Goal: Information Seeking & Learning: Learn about a topic

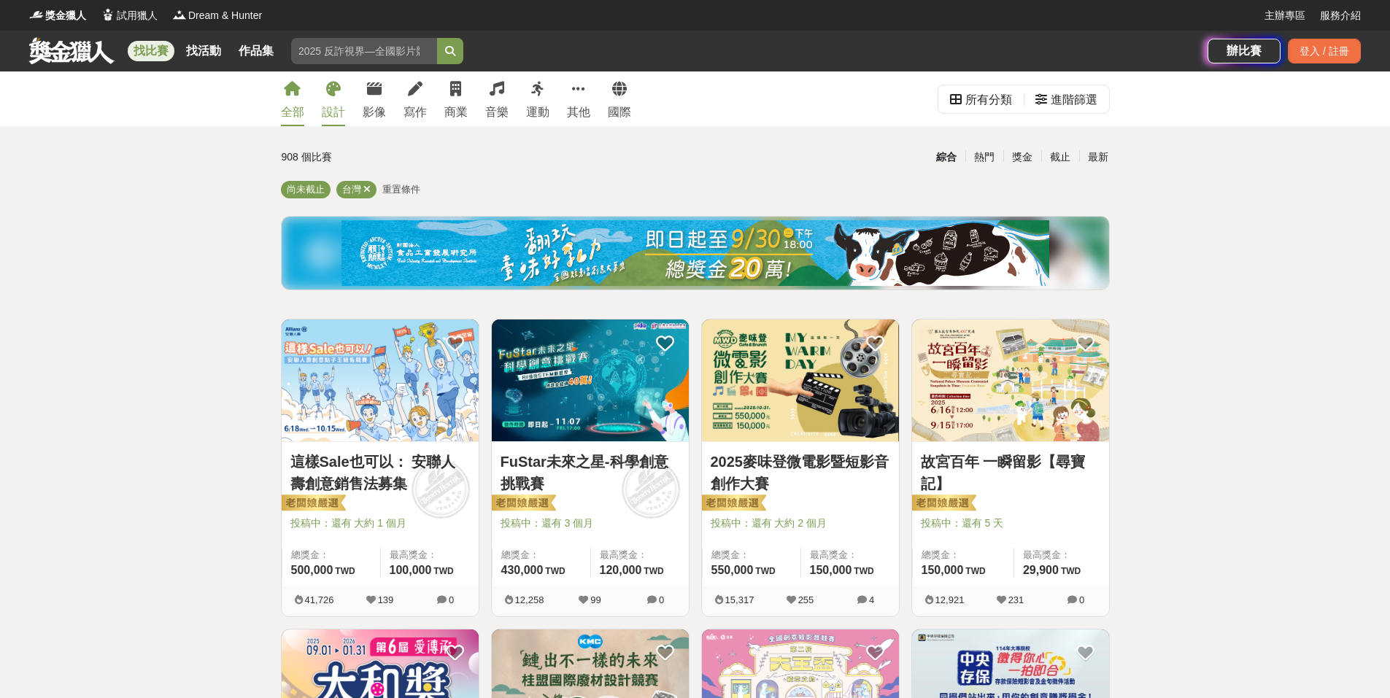
click at [344, 106] on div "設計" at bounding box center [333, 113] width 23 height 18
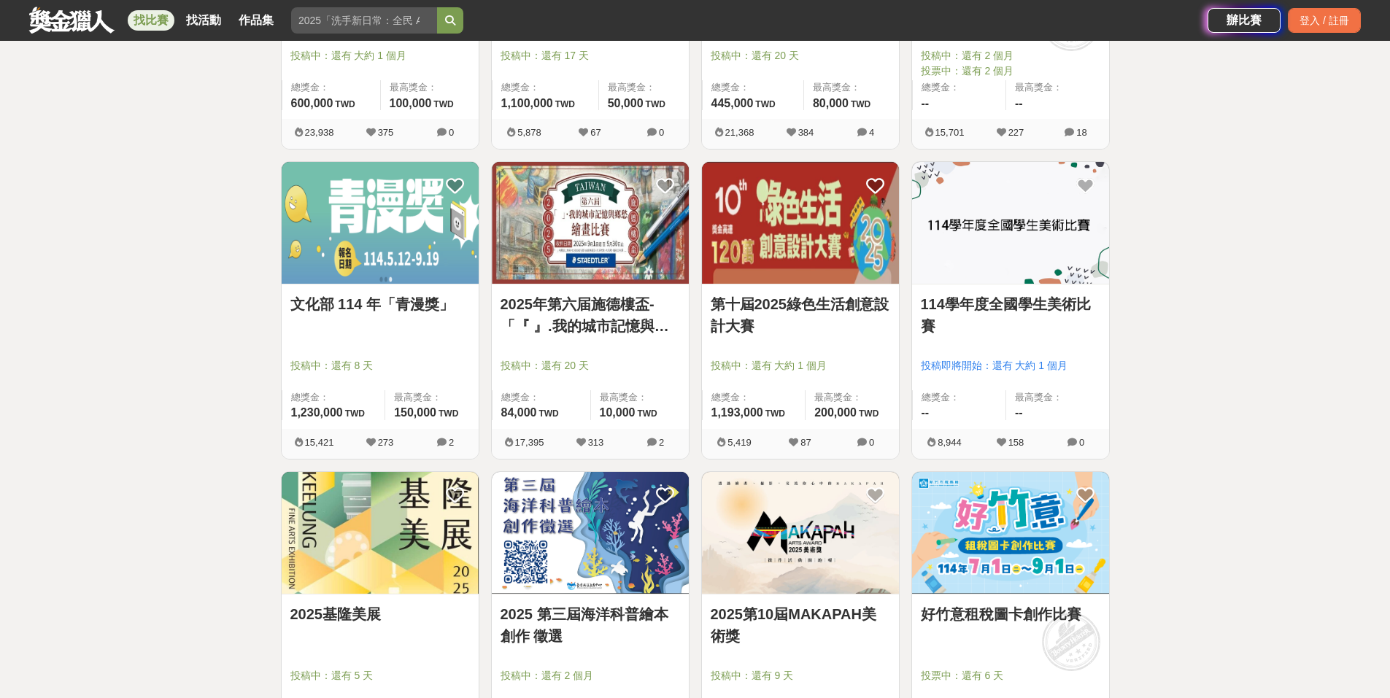
scroll to position [802, 0]
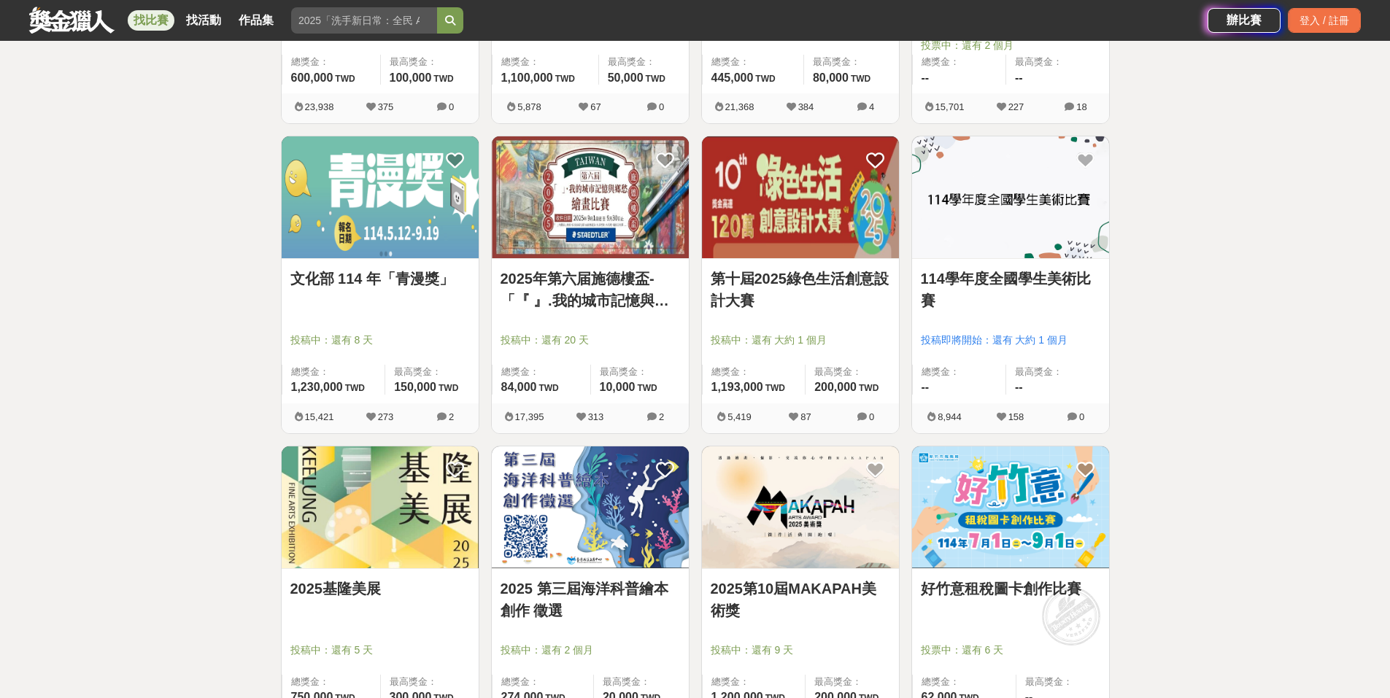
click at [965, 295] on link "114學年度全國學生美術比賽" at bounding box center [1010, 290] width 179 height 44
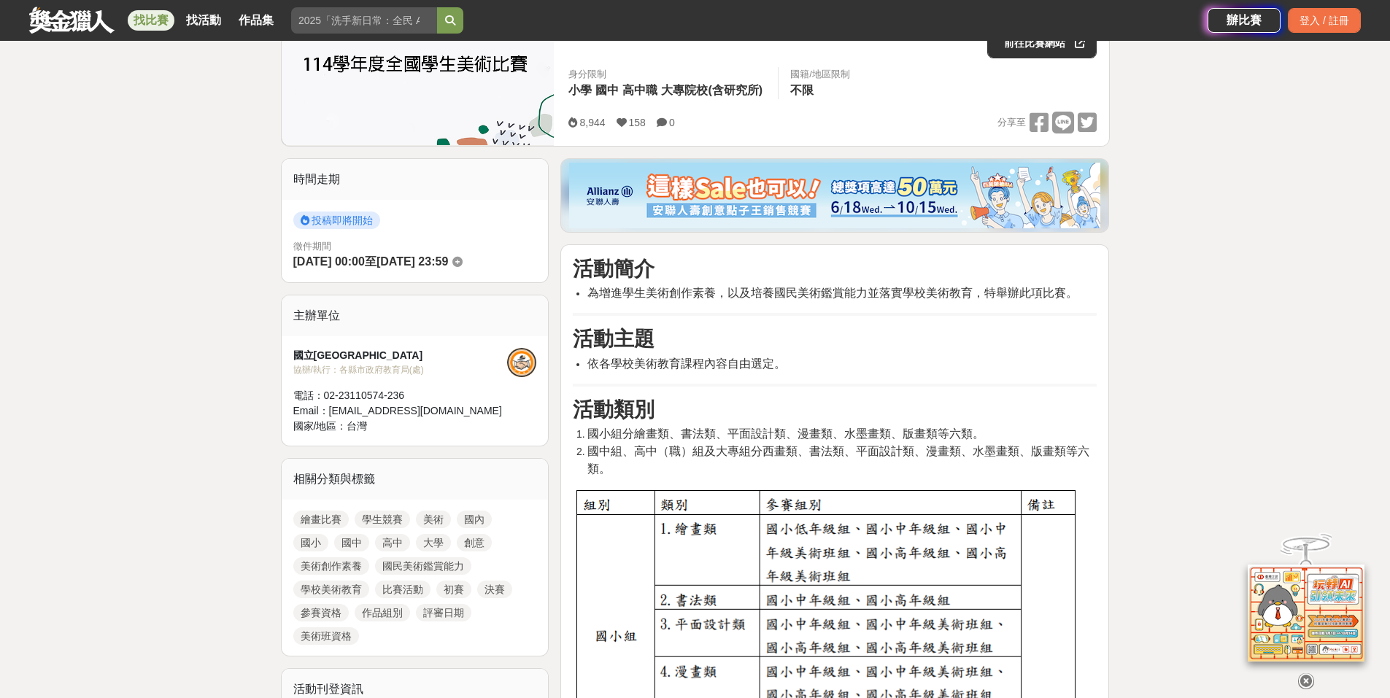
scroll to position [292, 0]
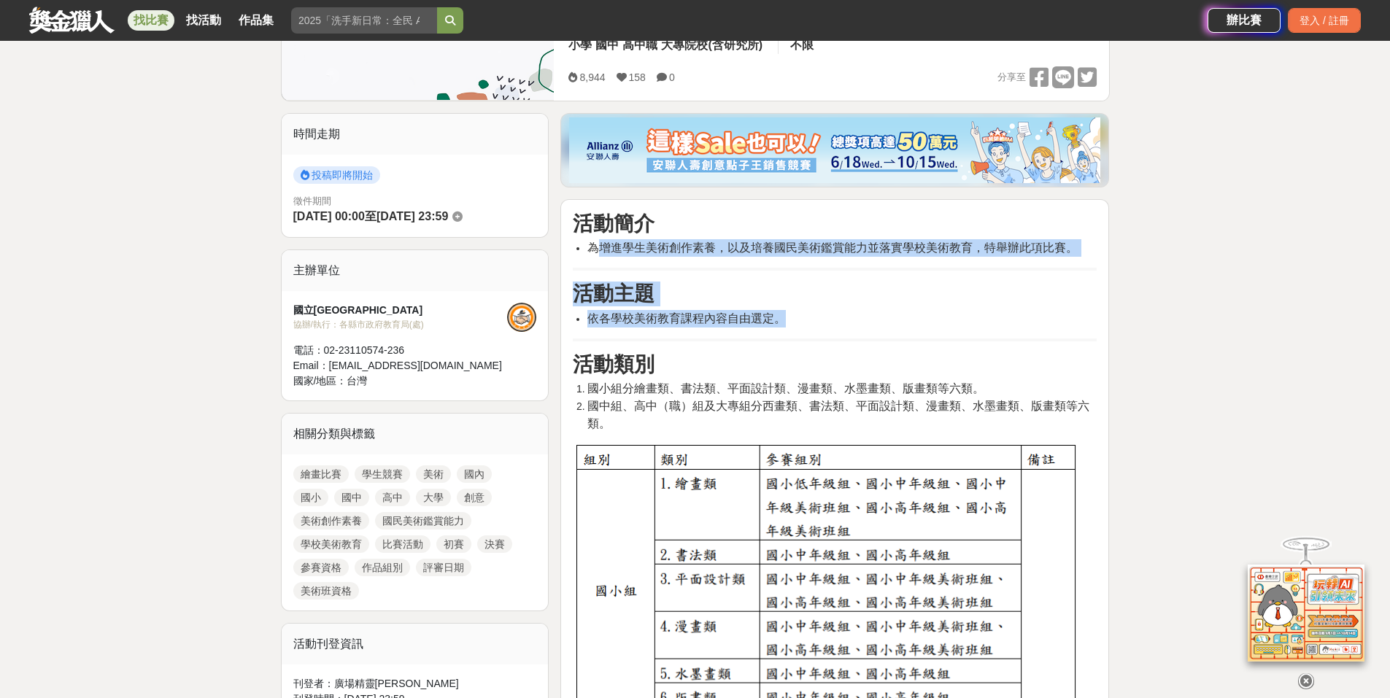
drag, startPoint x: 600, startPoint y: 244, endPoint x: 802, endPoint y: 324, distance: 217.1
click at [802, 324] on li "依各學校美術教育課程內容自由選定。" at bounding box center [841, 319] width 509 height 18
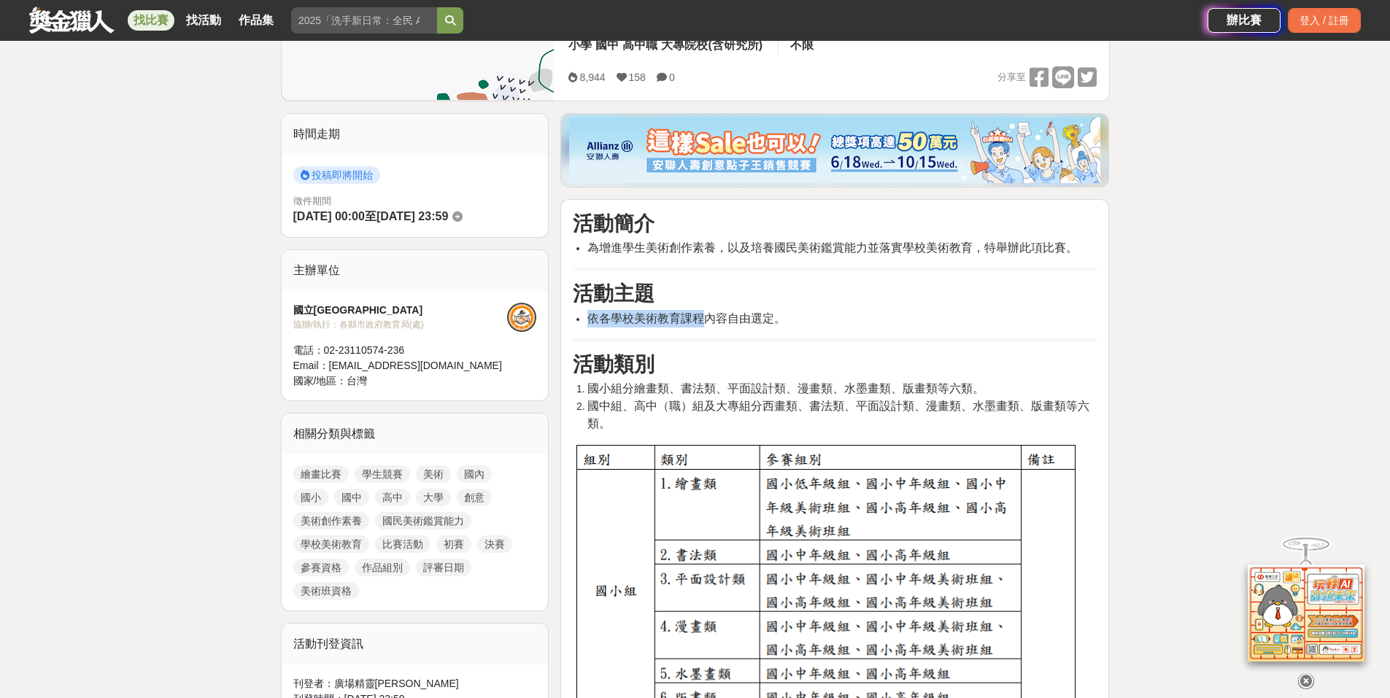
drag, startPoint x: 592, startPoint y: 325, endPoint x: 706, endPoint y: 325, distance: 114.5
click at [706, 325] on span "依各學校美術教育課程內容自由選定。" at bounding box center [686, 318] width 198 height 12
click at [707, 325] on span "依各學校美術教育課程內容自由選定。" at bounding box center [686, 318] width 198 height 12
drag, startPoint x: 609, startPoint y: 323, endPoint x: 642, endPoint y: 321, distance: 32.9
click at [642, 321] on span "依各學校美術教育課程內容自由選定。" at bounding box center [686, 318] width 198 height 12
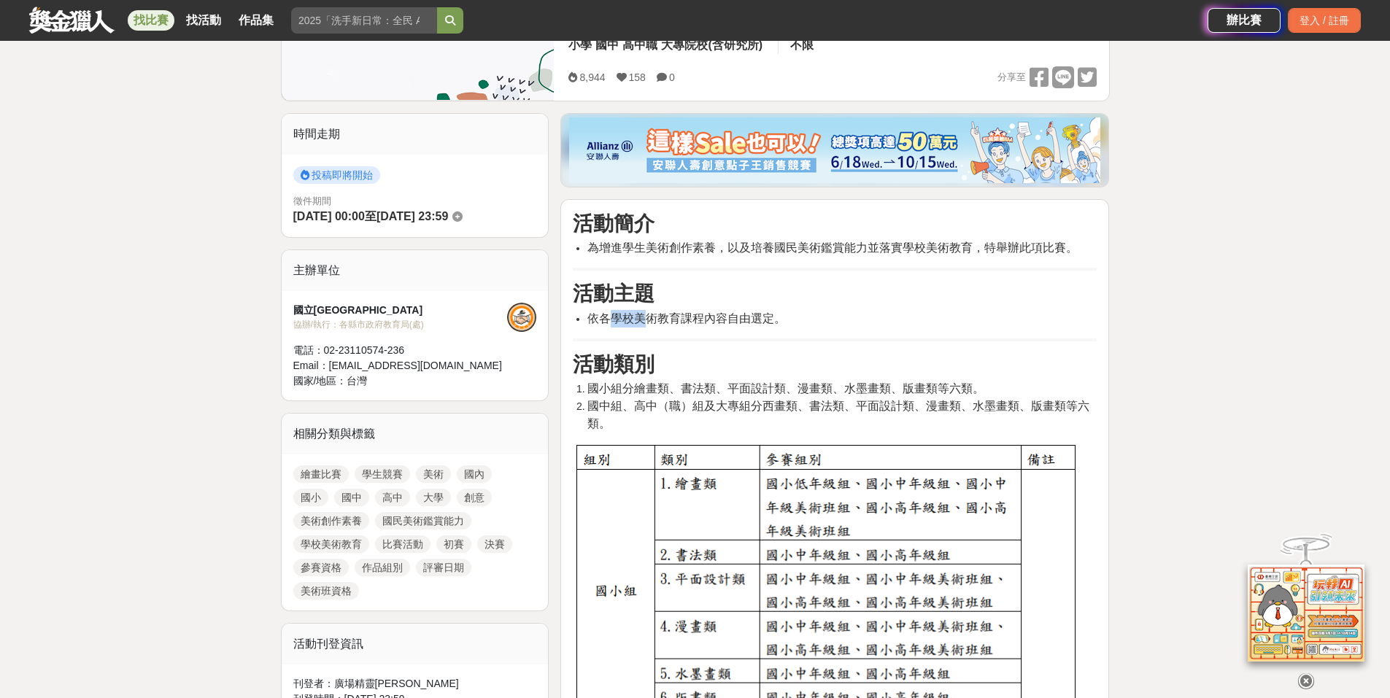
click at [642, 321] on span "依各學校美術教育課程內容自由選定。" at bounding box center [686, 318] width 198 height 12
drag, startPoint x: 648, startPoint y: 319, endPoint x: 684, endPoint y: 318, distance: 36.5
click at [684, 318] on span "依各學校美術教育課程內容自由選定。" at bounding box center [686, 318] width 198 height 12
click at [684, 319] on span "依各學校美術教育課程內容自由選定。" at bounding box center [686, 318] width 198 height 12
drag, startPoint x: 657, startPoint y: 322, endPoint x: 776, endPoint y: 322, distance: 118.9
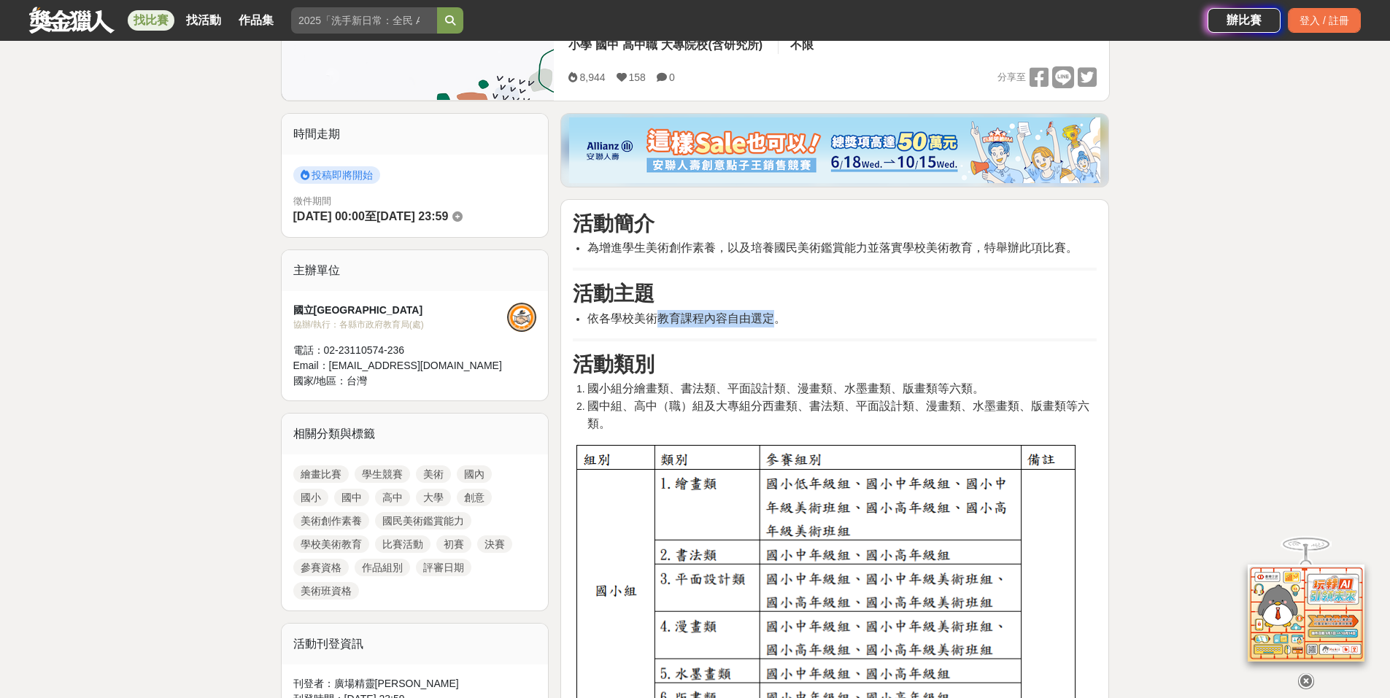
click at [775, 322] on span "依各學校美術教育課程內容自由選定。" at bounding box center [686, 318] width 198 height 12
click at [776, 322] on span "依各學校美術教育課程內容自由選定。" at bounding box center [686, 318] width 198 height 12
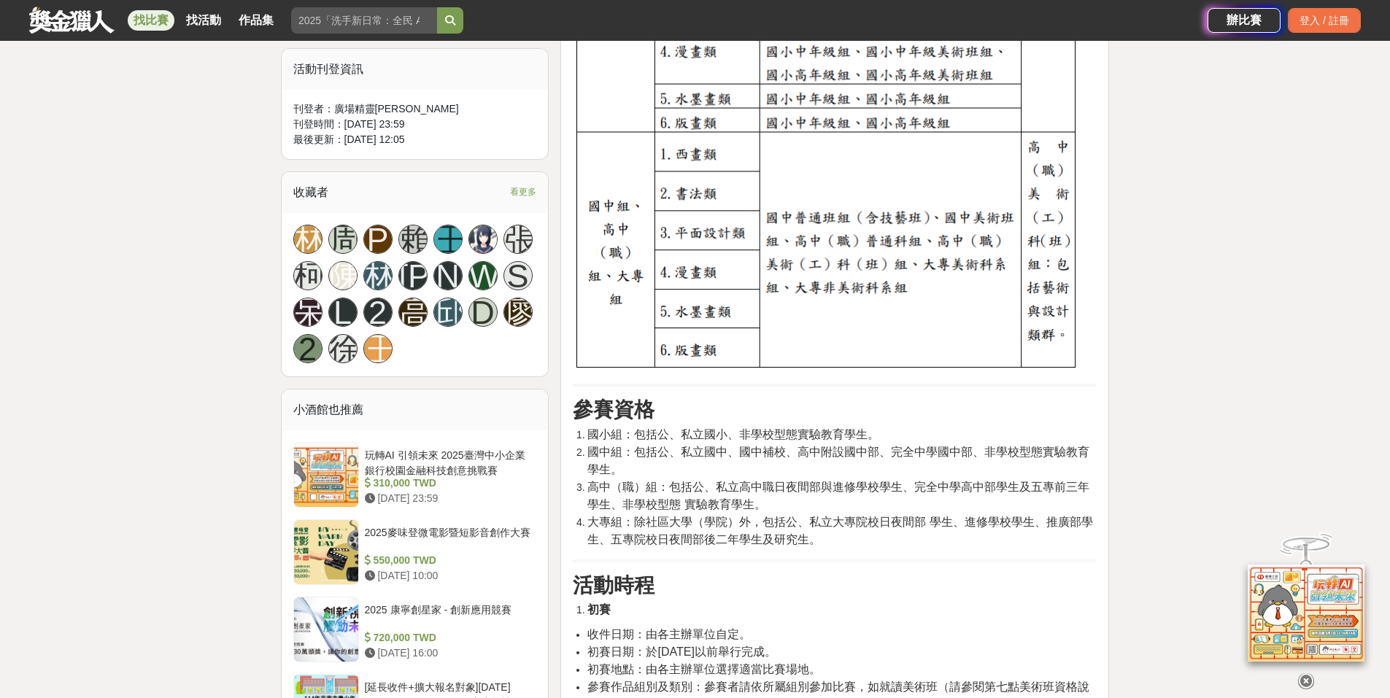
scroll to position [948, 0]
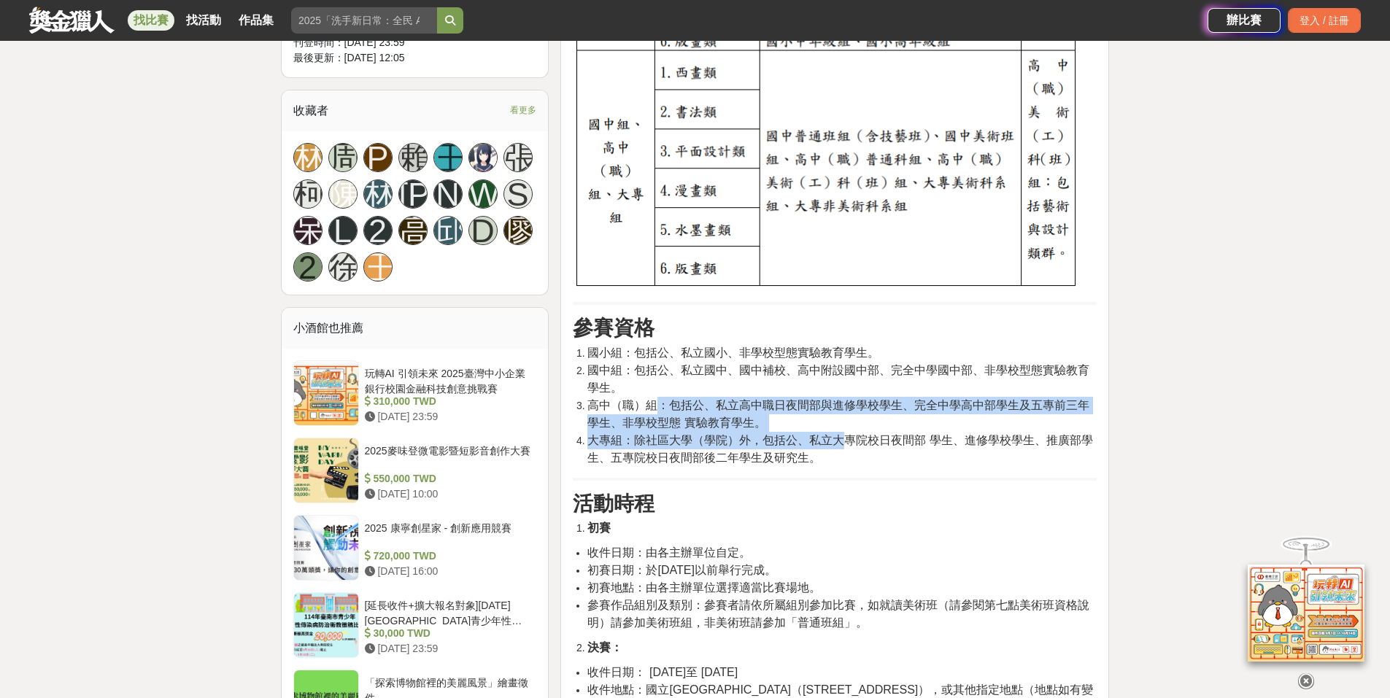
drag, startPoint x: 667, startPoint y: 403, endPoint x: 844, endPoint y: 433, distance: 179.8
click at [845, 433] on ol "國小組：包括公、私立國小、非學校型態實驗教育學生。 國中組：包括公、私立國中、國中補校、高中附設國中部、完全中學國中部、非學校型態實驗教育學生。 高中（職）組…" at bounding box center [835, 405] width 524 height 123
click at [811, 434] on span "大專組：除社區大學（學院）外，包括公、私立大專院校日夜間部 學生、進修學校學生、推廣部學生、五專院校日夜間部後二年學生及研究生。" at bounding box center [839, 449] width 505 height 30
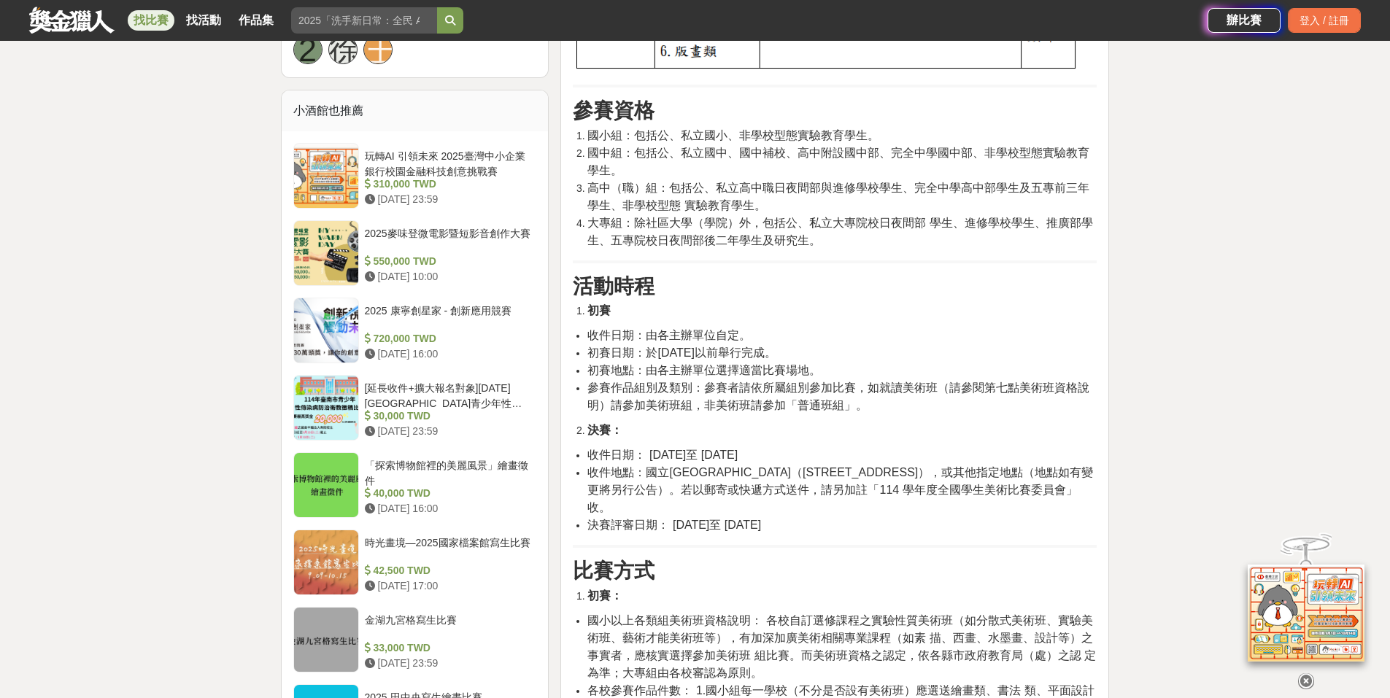
scroll to position [1167, 0]
drag, startPoint x: 649, startPoint y: 351, endPoint x: 820, endPoint y: 352, distance: 170.7
click at [775, 352] on span "初賽日期：於[DATE]以前舉行完成。" at bounding box center [681, 351] width 188 height 12
drag, startPoint x: 638, startPoint y: 371, endPoint x: 810, endPoint y: 373, distance: 171.4
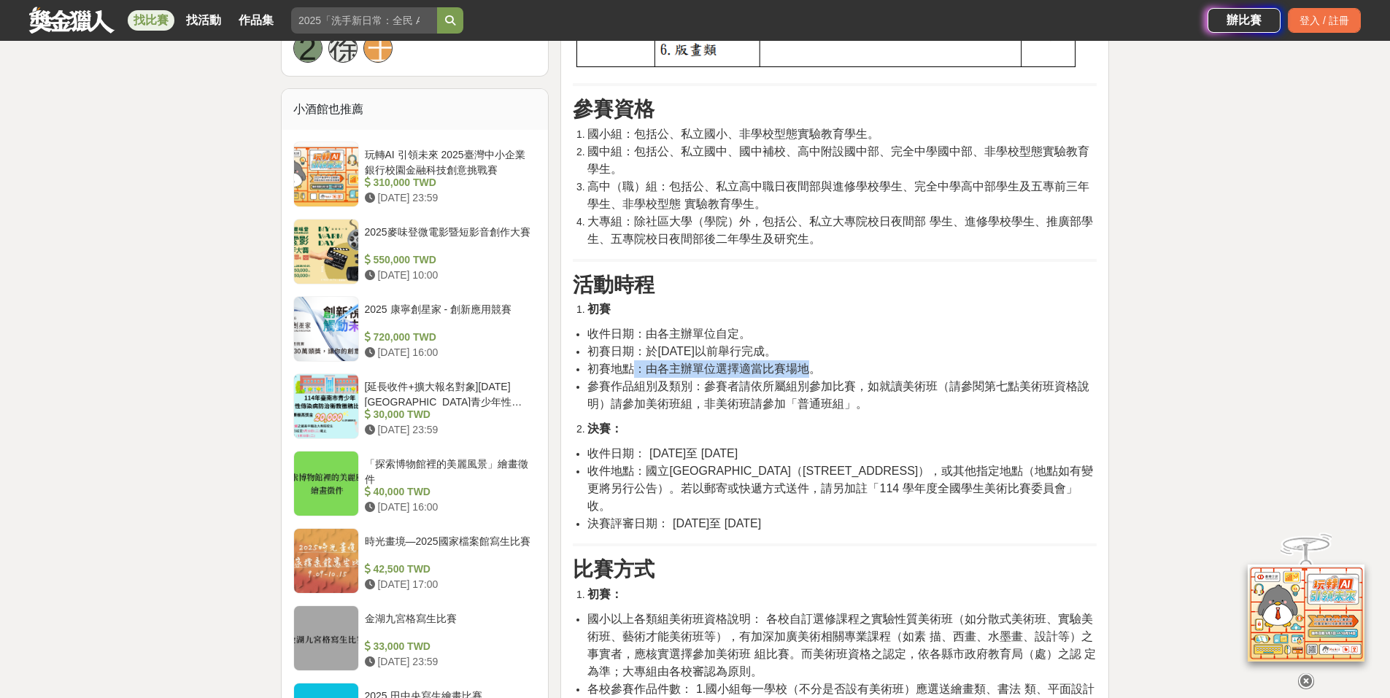
click at [810, 373] on span "初賽地點：由各主辦單位選擇適當比賽場地。" at bounding box center [703, 369] width 233 height 12
click at [814, 374] on span "初賽地點：由各主辦單位選擇適當比賽場地。" at bounding box center [703, 369] width 233 height 12
drag, startPoint x: 664, startPoint y: 387, endPoint x: 931, endPoint y: 390, distance: 267.0
click at [931, 390] on span "參賽作品組別及類別：參賽者請依所屬組別參加比賽，如就讀美術班（請參閱第七點美術班資格說明）請參加美術班組，非美術班請參加「普通班組」。" at bounding box center [838, 395] width 502 height 30
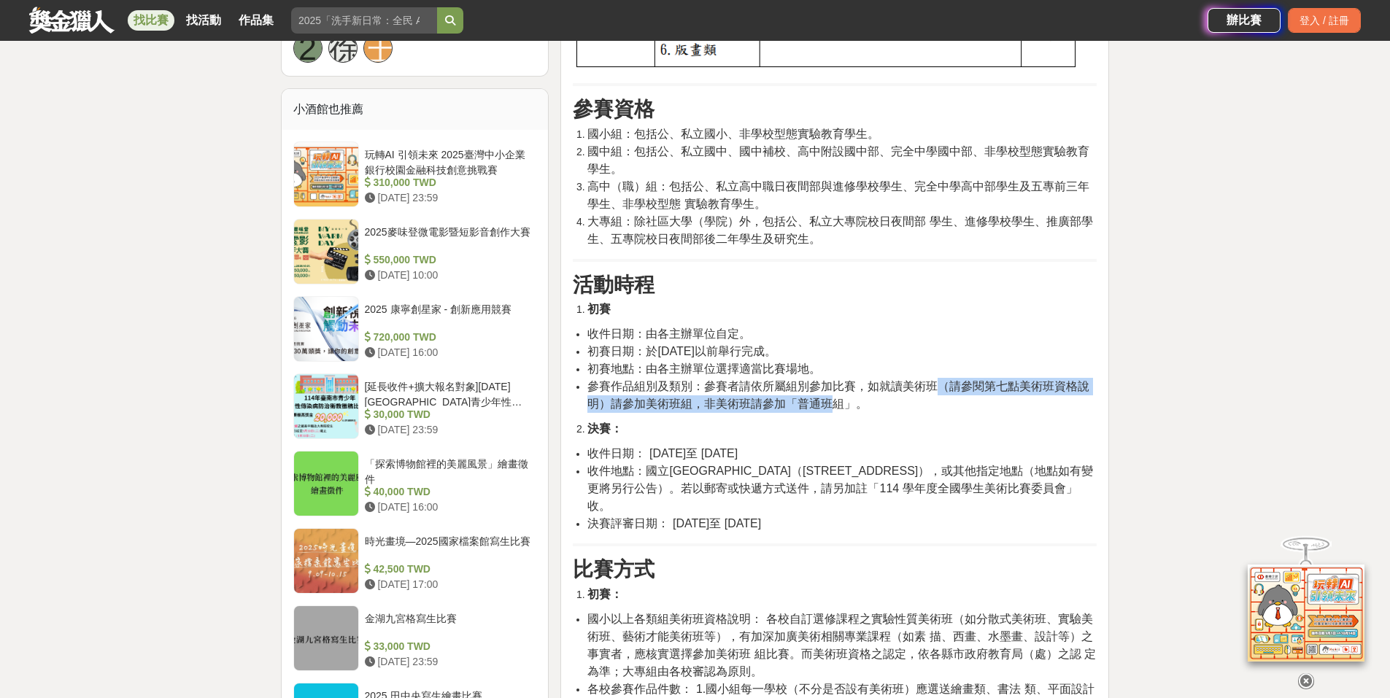
drag, startPoint x: 950, startPoint y: 390, endPoint x: 829, endPoint y: 408, distance: 122.6
click at [829, 408] on span "參賽作品組別及類別：參賽者請依所屬組別參加比賽，如就讀美術班（請參閱第七點美術班資格說明）請參加美術班組，非美術班請參加「普通班組」。" at bounding box center [838, 395] width 502 height 30
drag, startPoint x: 695, startPoint y: 408, endPoint x: 801, endPoint y: 408, distance: 105.8
click at [801, 408] on span "參賽作品組別及類別：參賽者請依所屬組別參加比賽，如就讀美術班（請參閱第七點美術班資格說明）請參加美術班組，非美術班請參加「普通班組」。" at bounding box center [838, 395] width 502 height 30
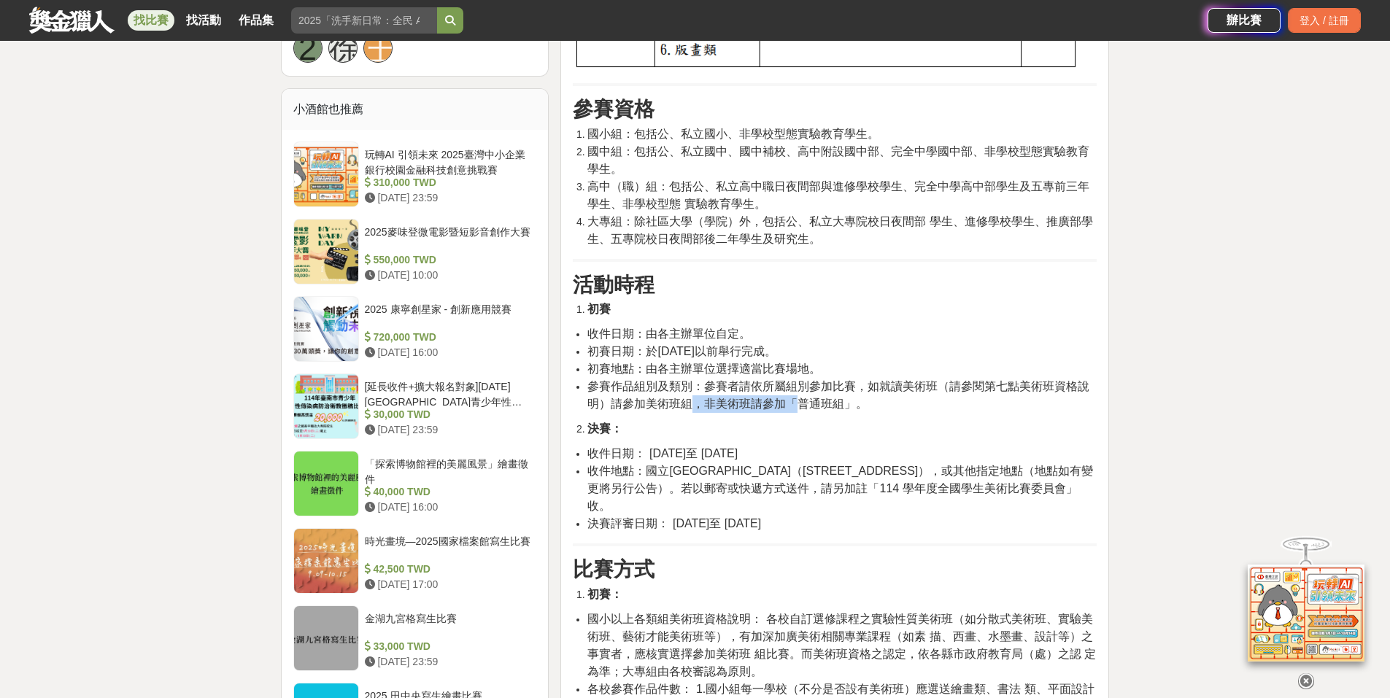
click at [802, 408] on span "參賽作品組別及類別：參賽者請依所屬組別參加比賽，如就讀美術班（請參閱第七點美術班資格說明）請參加美術班組，非美術班請參加「普通班組」。" at bounding box center [838, 395] width 502 height 30
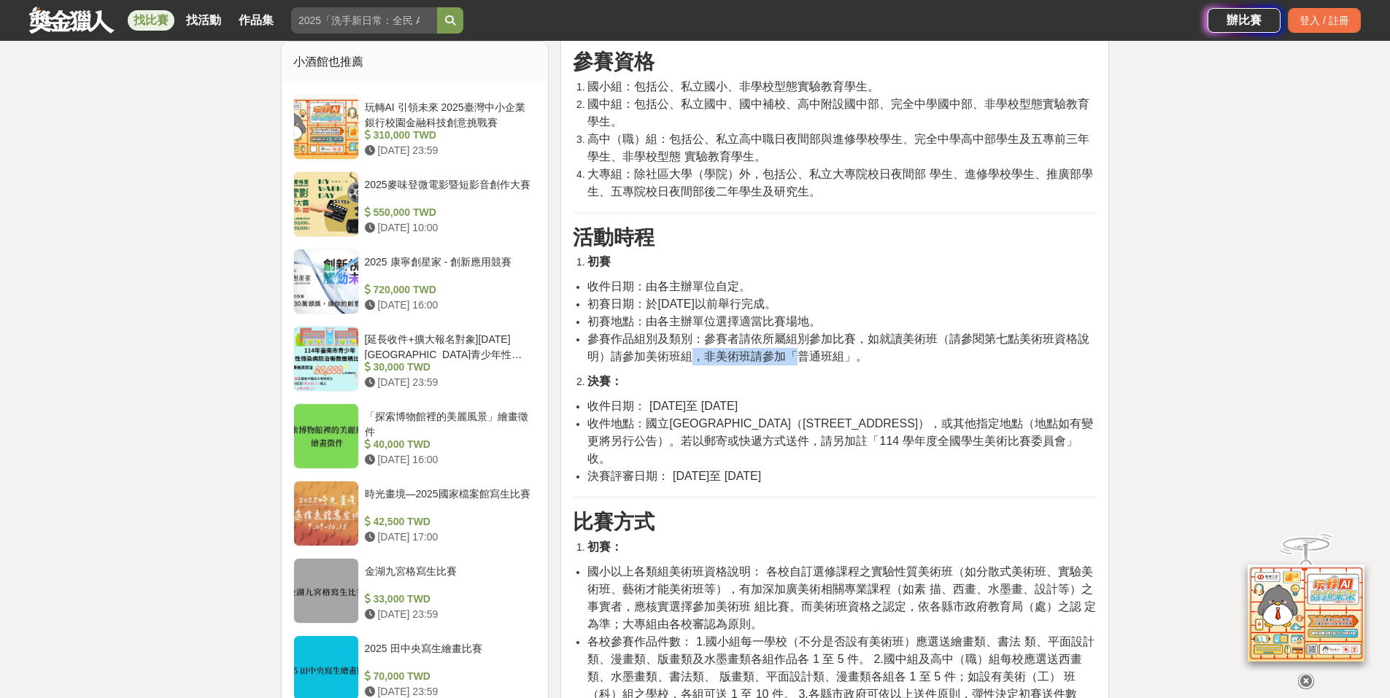
scroll to position [1240, 0]
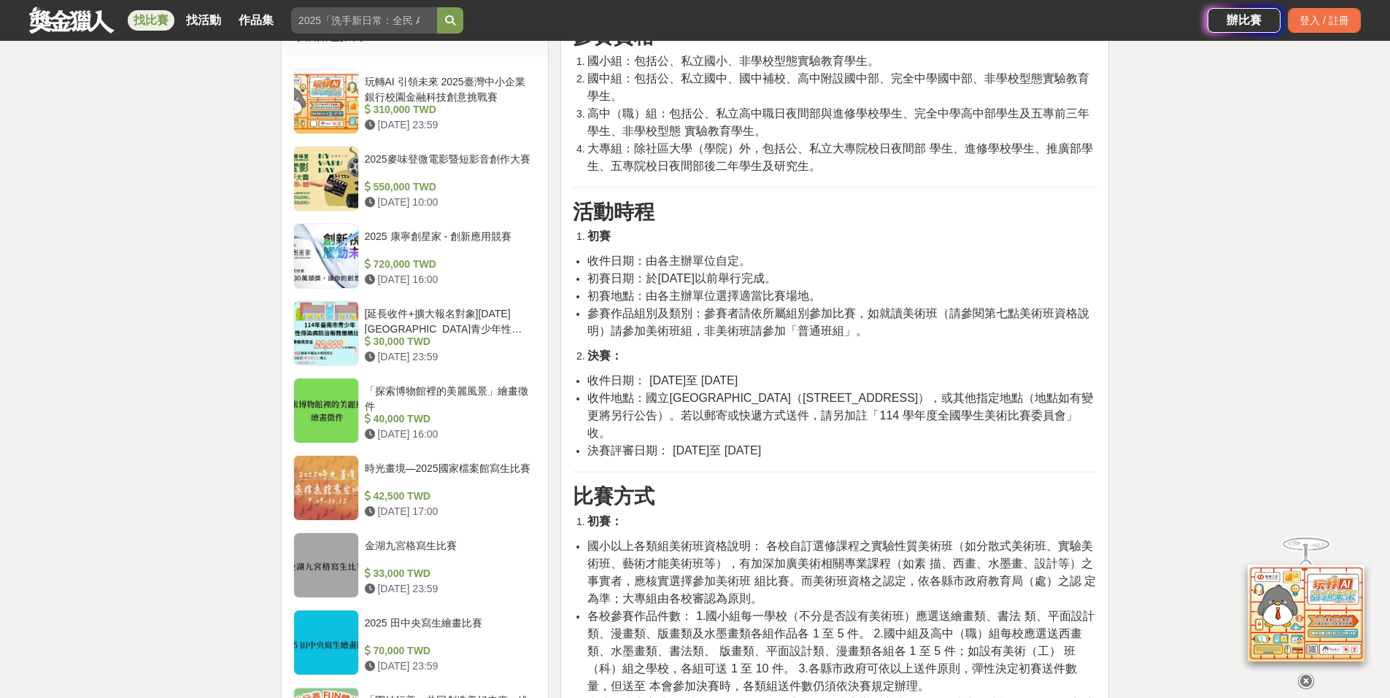
click at [737, 376] on span "收件日期： [DATE]至 [DATE]" at bounding box center [662, 380] width 150 height 12
drag, startPoint x: 644, startPoint y: 399, endPoint x: 751, endPoint y: 404, distance: 106.6
click at [751, 404] on span "收件地點：國立[GEOGRAPHIC_DATA]（[STREET_ADDRESS]），或其他指定地點（地點如有變更將另行公告）。若以郵寄或快遞方式送件，請另加…" at bounding box center [840, 415] width 506 height 47
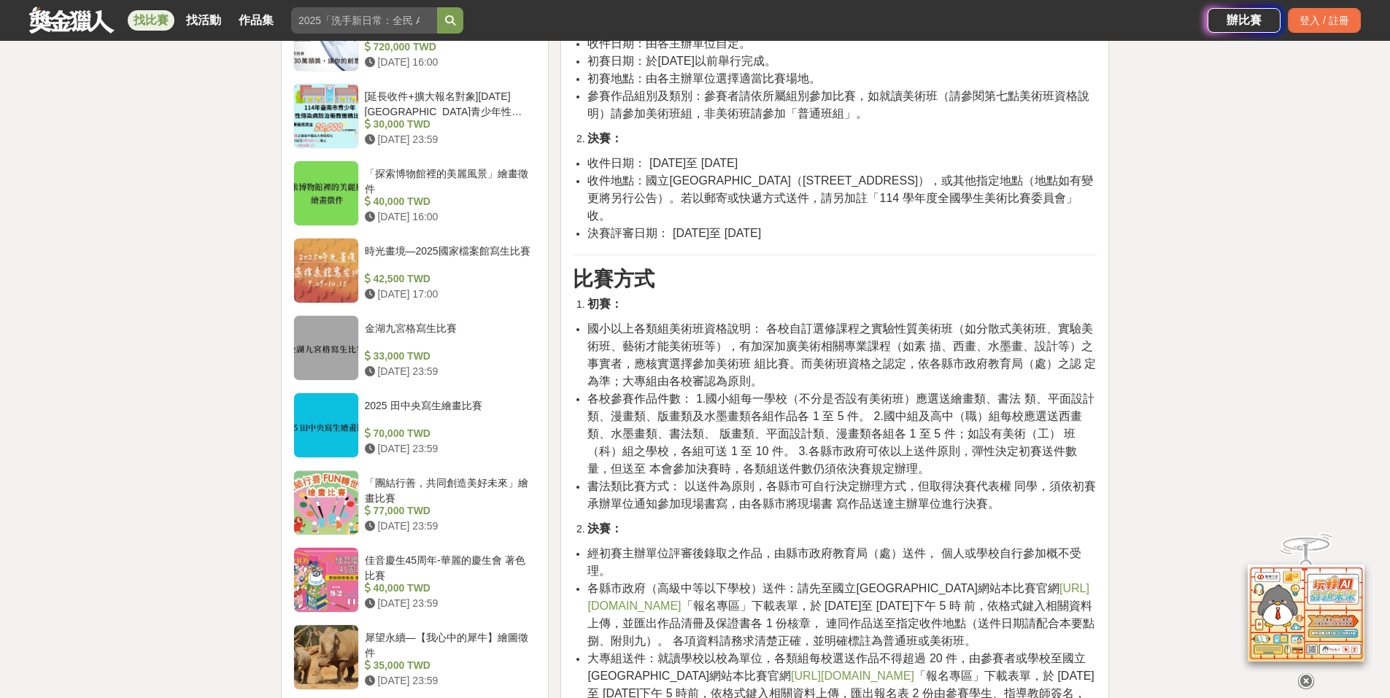
scroll to position [1459, 0]
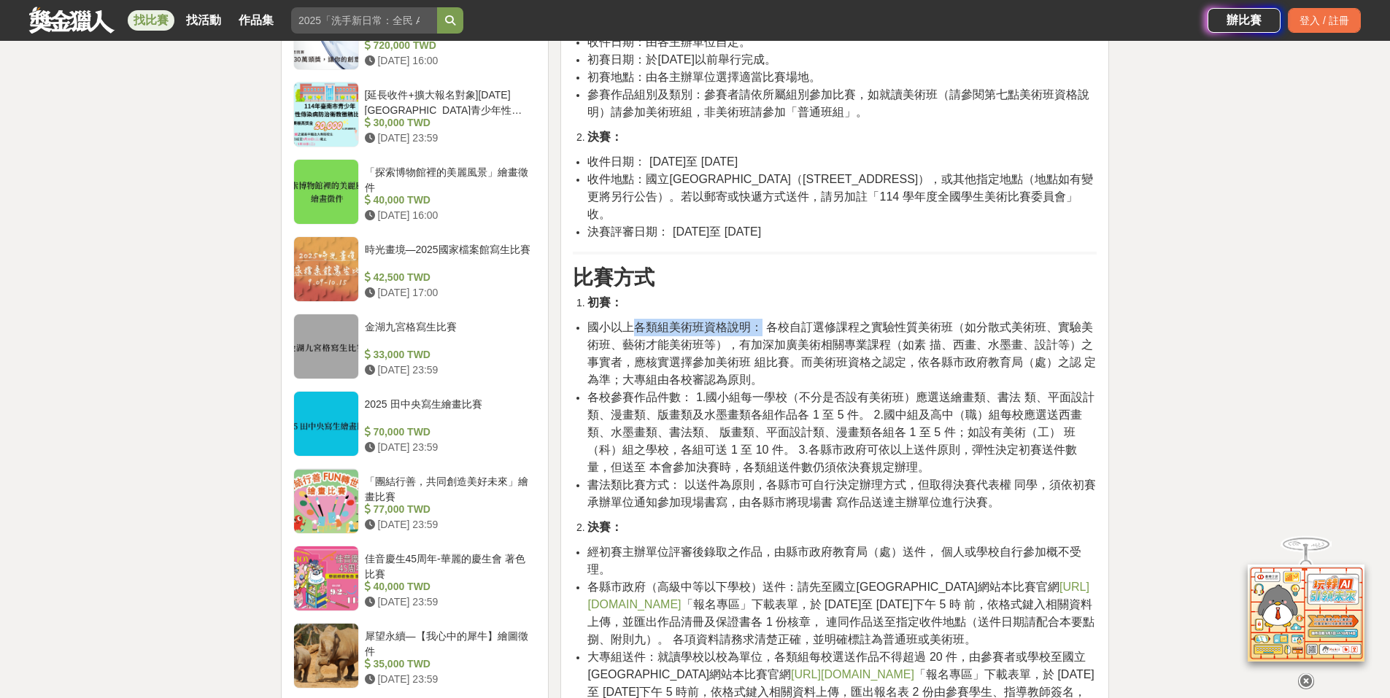
drag, startPoint x: 638, startPoint y: 313, endPoint x: 759, endPoint y: 317, distance: 121.1
click at [759, 321] on span "國小以上各類組美術班資格說明： 各校自訂選修課程之實驗性質美術班（如分散式美術班、實驗美 術班、藝術才能美術班等），有加深加廣美術相關專業課程（如素 描、西畫…" at bounding box center [841, 353] width 508 height 65
drag, startPoint x: 765, startPoint y: 315, endPoint x: 961, endPoint y: 315, distance: 195.5
click at [961, 321] on span "國小以上各類組美術班資格說明： 各校自訂選修課程之實驗性質美術班（如分散式美術班、實驗美 術班、藝術才能美術班等），有加深加廣美術相關專業課程（如素 描、西畫…" at bounding box center [841, 353] width 508 height 65
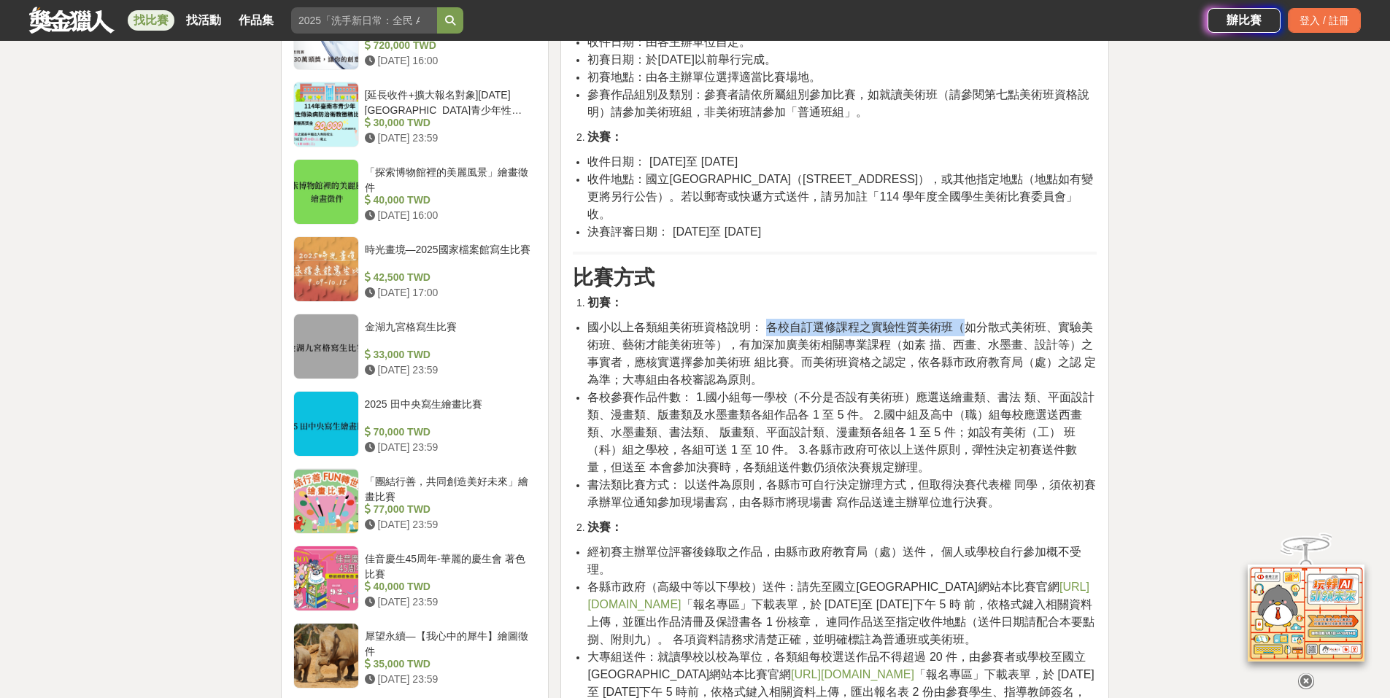
click at [961, 321] on span "國小以上各類組美術班資格說明： 各校自訂選修課程之實驗性質美術班（如分散式美術班、實驗美 術班、藝術才能美術班等），有加深加廣美術相關專業課程（如素 描、西畫…" at bounding box center [841, 353] width 508 height 65
drag, startPoint x: 959, startPoint y: 315, endPoint x: 1045, endPoint y: 315, distance: 85.3
click at [1045, 321] on span "國小以上各類組美術班資格說明： 各校自訂選修課程之實驗性質美術班（如分散式美術班、實驗美 術班、藝術才能美術班等），有加深加廣美術相關專業課程（如素 描、西畫…" at bounding box center [841, 353] width 508 height 65
drag, startPoint x: 638, startPoint y: 329, endPoint x: 719, endPoint y: 329, distance: 81.0
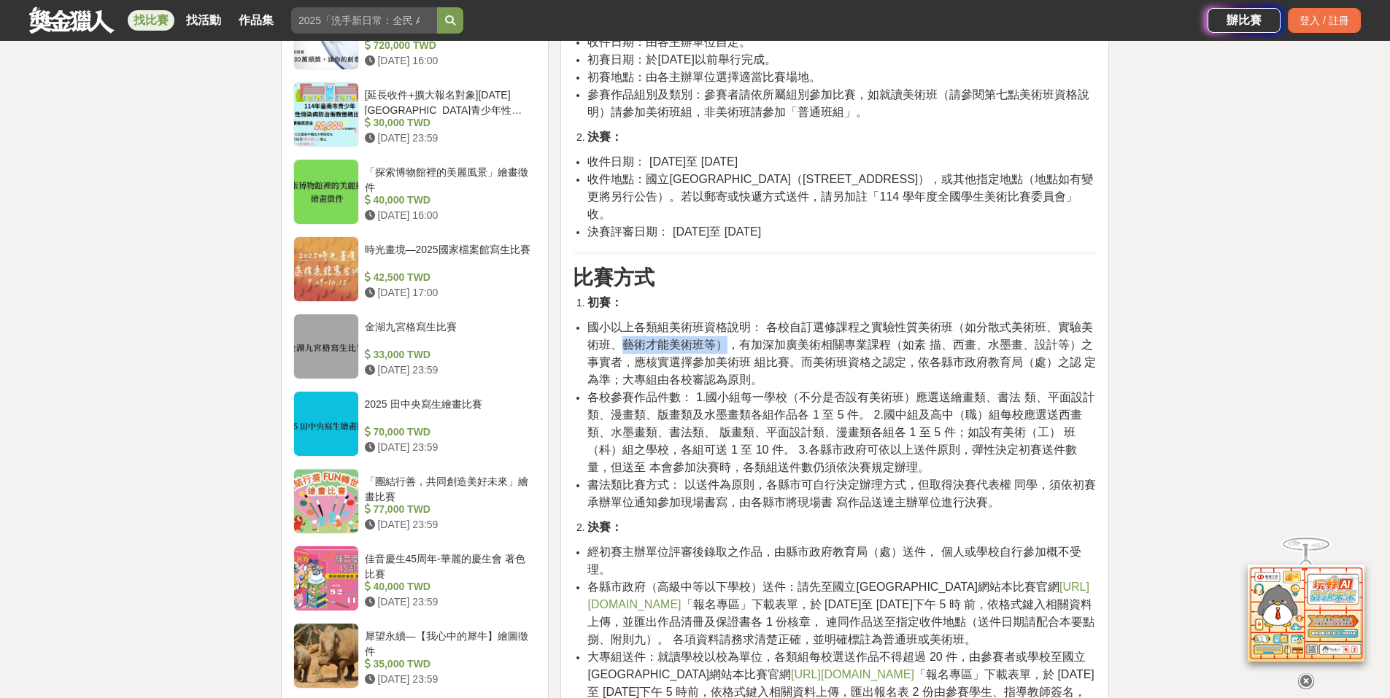
click at [719, 329] on span "國小以上各類組美術班資格說明： 各校自訂選修課程之實驗性質美術班（如分散式美術班、實驗美 術班、藝術才能美術班等），有加深加廣美術相關專業課程（如素 描、西畫…" at bounding box center [841, 353] width 508 height 65
drag, startPoint x: 724, startPoint y: 329, endPoint x: 884, endPoint y: 329, distance: 160.5
click at [884, 329] on span "國小以上各類組美術班資格說明： 各校自訂選修課程之實驗性質美術班（如分散式美術班、實驗美 術班、藝術才能美術班等），有加深加廣美術相關專業課程（如素 描、西畫…" at bounding box center [841, 353] width 508 height 65
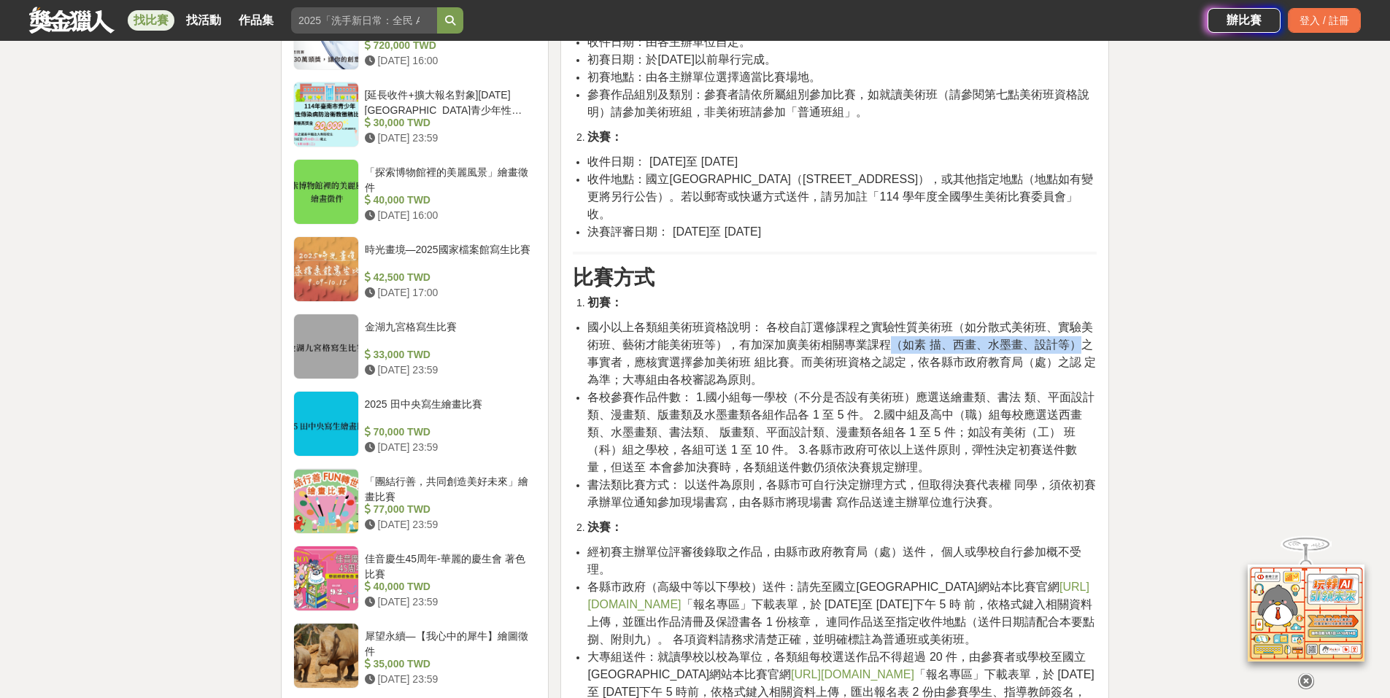
drag, startPoint x: 887, startPoint y: 329, endPoint x: 1074, endPoint y: 331, distance: 187.5
click at [1075, 330] on span "國小以上各類組美術班資格說明： 各校自訂選修課程之實驗性質美術班（如分散式美術班、實驗美 術班、藝術才能美術班等），有加深加廣美術相關專業課程（如素 描、西畫…" at bounding box center [841, 353] width 508 height 65
drag, startPoint x: 627, startPoint y: 346, endPoint x: 799, endPoint y: 349, distance: 172.2
click at [799, 349] on span "國小以上各類組美術班資格說明： 各校自訂選修課程之實驗性質美術班（如分散式美術班、實驗美 術班、藝術才能美術班等），有加深加廣美術相關專業課程（如素 描、西畫…" at bounding box center [841, 353] width 508 height 65
click at [906, 349] on span "國小以上各類組美術班資格說明： 各校自訂選修課程之實驗性質美術班（如分散式美術班、實驗美 術班、藝術才能美術班等），有加深加廣美術相關專業課程（如素 描、西畫…" at bounding box center [841, 353] width 508 height 65
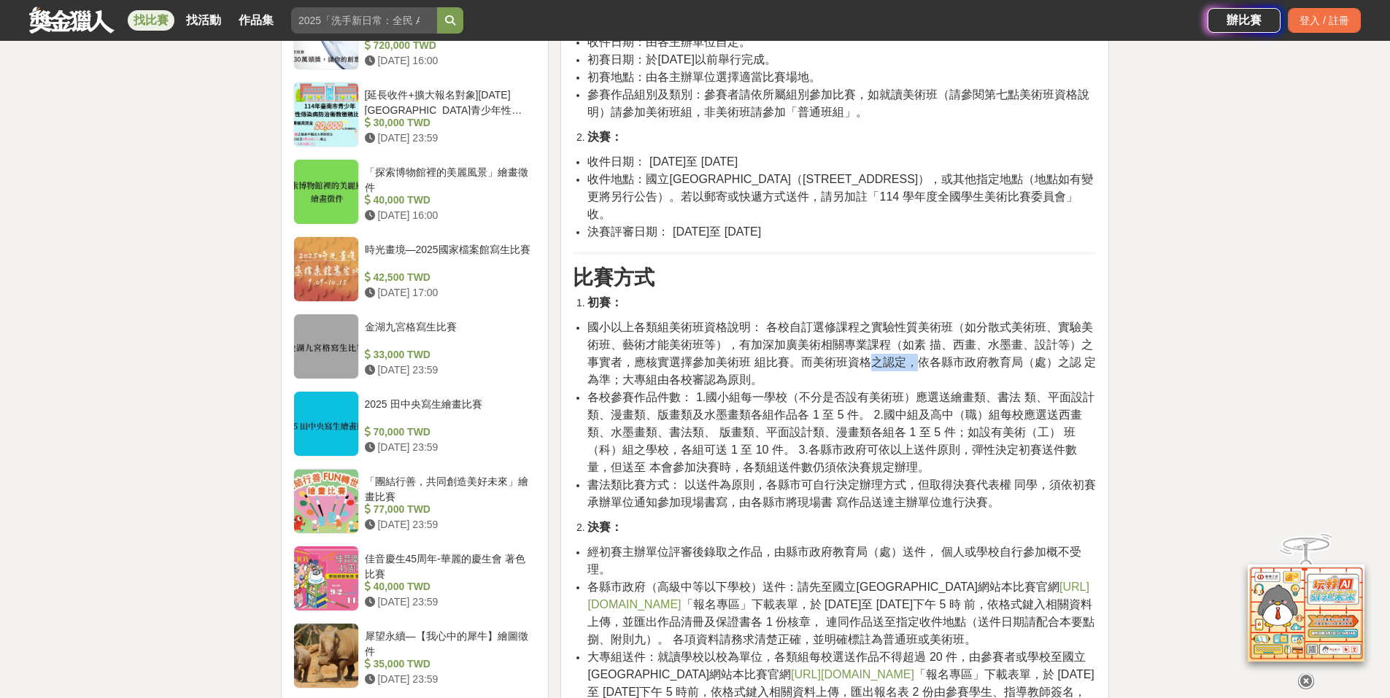
drag, startPoint x: 906, startPoint y: 349, endPoint x: 852, endPoint y: 349, distance: 54.0
click at [853, 349] on span "國小以上各類組美術班資格說明： 各校自訂選修課程之實驗性質美術班（如分散式美術班、實驗美 術班、藝術才能美術班等），有加深加廣美術相關專業課程（如素 描、西畫…" at bounding box center [841, 353] width 508 height 65
click at [922, 347] on span "國小以上各類組美術班資格說明： 各校自訂選修課程之實驗性質美術班（如分散式美術班、實驗美 術班、藝術才能美術班等），有加深加廣美術相關專業課程（如素 描、西畫…" at bounding box center [841, 353] width 508 height 65
drag, startPoint x: 920, startPoint y: 346, endPoint x: 1026, endPoint y: 347, distance: 105.8
click at [1026, 347] on span "國小以上各類組美術班資格說明： 各校自訂選修課程之實驗性質美術班（如分散式美術班、實驗美 術班、藝術才能美術班等），有加深加廣美術相關專業課程（如素 描、西畫…" at bounding box center [841, 353] width 508 height 65
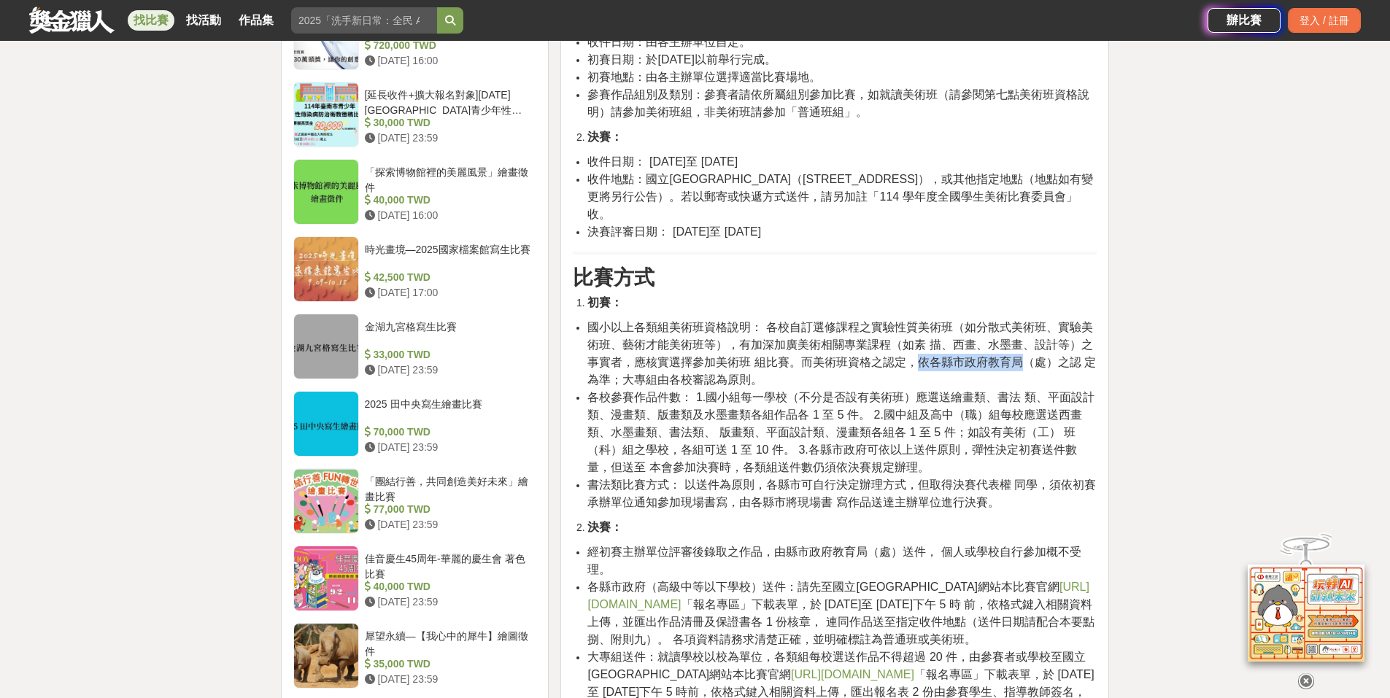
click at [1026, 347] on span "國小以上各類組美術班資格說明： 各校自訂選修課程之實驗性質美術班（如分散式美術班、實驗美 術班、藝術才能美術班等），有加深加廣美術相關專業課程（如素 描、西畫…" at bounding box center [841, 353] width 508 height 65
drag, startPoint x: 624, startPoint y: 365, endPoint x: 726, endPoint y: 368, distance: 101.4
click at [726, 368] on span "國小以上各類組美術班資格說明： 各校自訂選修課程之實驗性質美術班（如分散式美術班、實驗美 術班、藝術才能美術班等），有加深加廣美術相關專業課程（如素 描、西畫…" at bounding box center [841, 353] width 508 height 65
click at [727, 368] on span "國小以上各類組美術班資格說明： 各校自訂選修課程之實驗性質美術班（如分散式美術班、實驗美 術班、藝術才能美術班等），有加深加廣美術相關專業課程（如素 描、西畫…" at bounding box center [841, 353] width 508 height 65
drag, startPoint x: 872, startPoint y: 404, endPoint x: 1076, endPoint y: 404, distance: 204.2
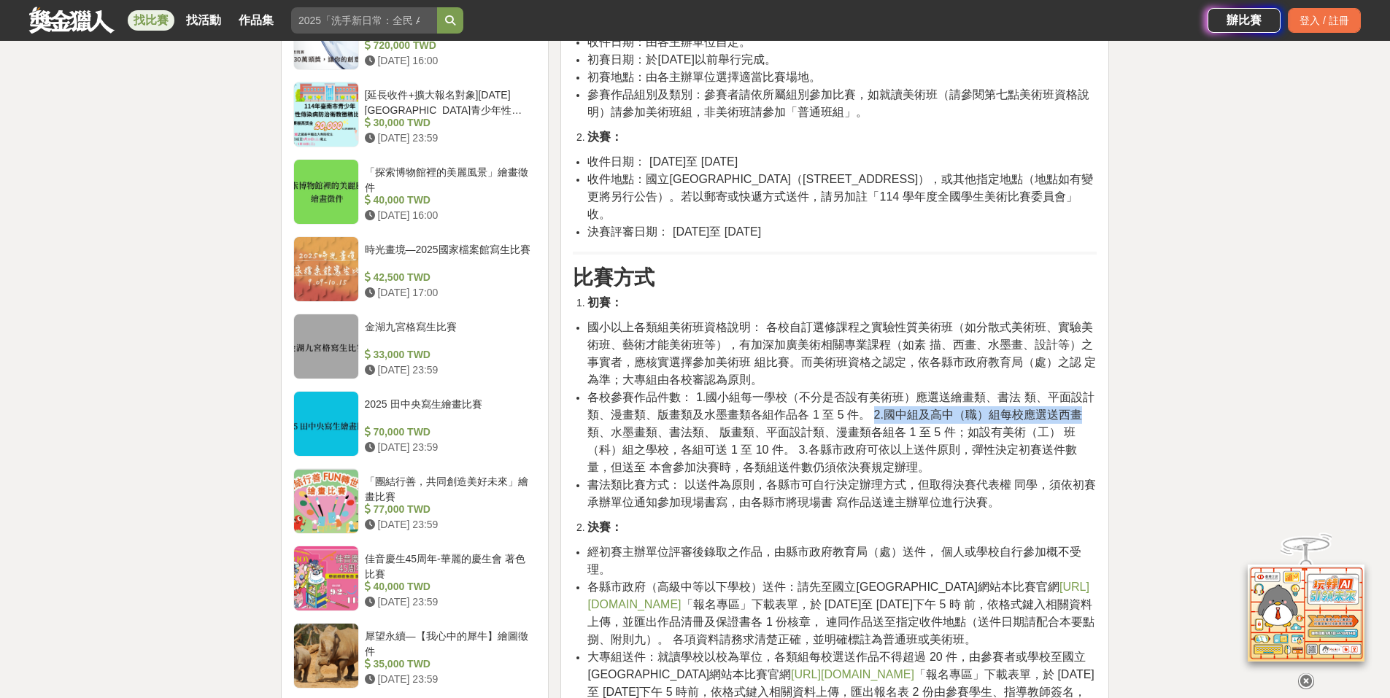
click at [1076, 404] on span "各校參賽作品件數： 1.國小組每一學校（不分是否設有美術班）應選送繪畫類、書法 類、平面設計類、漫畫類、版畫類及水墨畫類各組作品各 1 至 5 件。 2.國中…" at bounding box center [840, 432] width 506 height 82
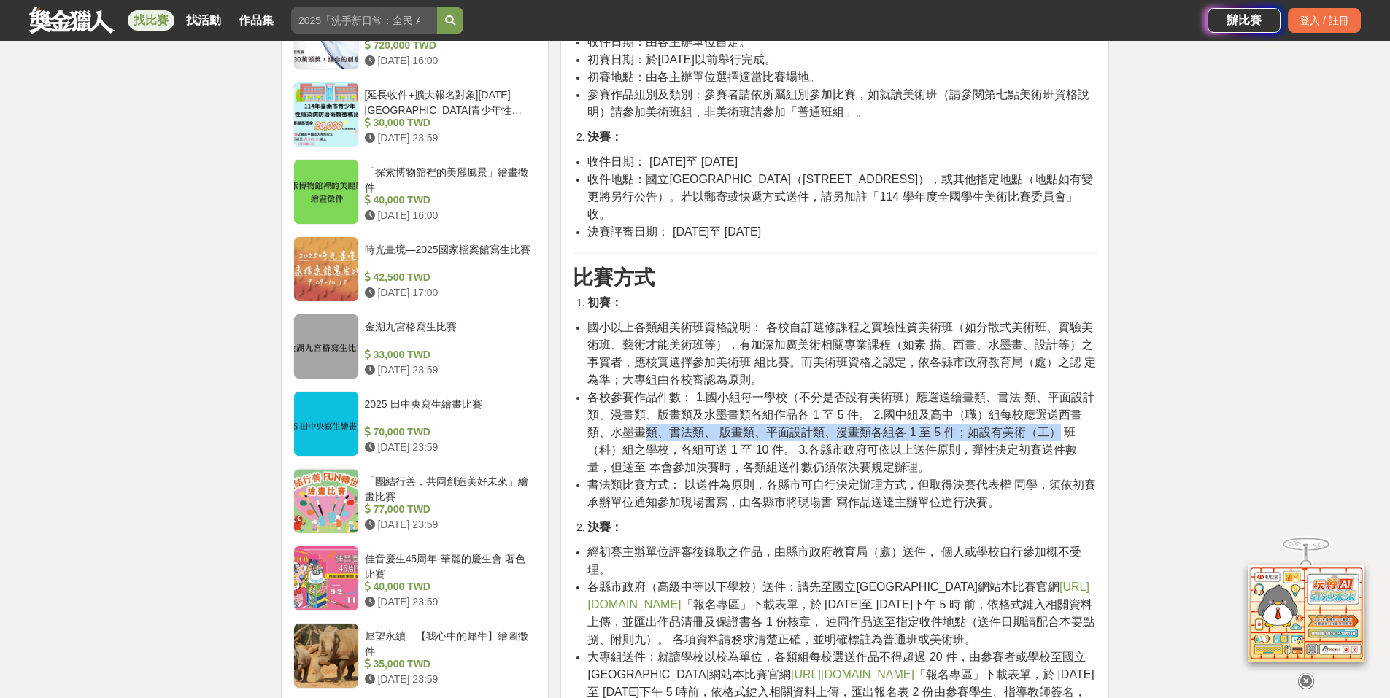
drag, startPoint x: 640, startPoint y: 419, endPoint x: 1056, endPoint y: 420, distance: 415.8
click at [1056, 420] on span "各校參賽作品件數： 1.國小組每一學校（不分是否設有美術班）應選送繪畫類、書法 類、平面設計類、漫畫類、版畫類及水墨畫類各組作品各 1 至 5 件。 2.國中…" at bounding box center [840, 432] width 506 height 82
click at [1023, 419] on span "各校參賽作品件數： 1.國小組每一學校（不分是否設有美術班）應選送繪畫類、書法 類、平面設計類、漫畫類、版畫類及水墨畫類各組作品各 1 至 5 件。 2.國中…" at bounding box center [840, 432] width 506 height 82
drag, startPoint x: 987, startPoint y: 419, endPoint x: 1080, endPoint y: 419, distance: 93.4
click at [1080, 419] on li "各校參賽作品件數： 1.國小組每一學校（不分是否設有美術班）應選送繪畫類、書法 類、平面設計類、漫畫類、版畫類及水墨畫類各組作品各 1 至 5 件。 2.國中…" at bounding box center [841, 433] width 509 height 88
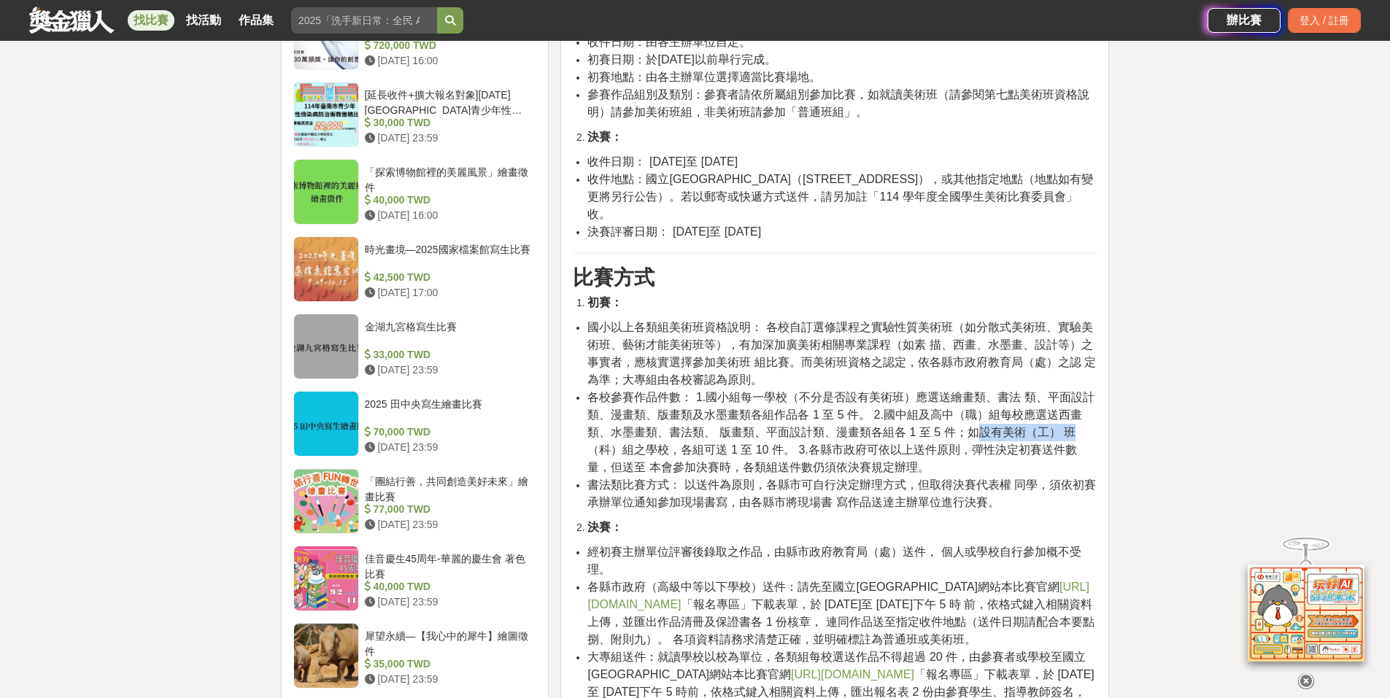
click at [1080, 419] on li "各校參賽作品件數： 1.國小組每一學校（不分是否設有美術班）應選送繪畫類、書法 類、平面設計類、漫畫類、版畫類及水墨畫類各組作品各 1 至 5 件。 2.國中…" at bounding box center [841, 433] width 509 height 88
drag, startPoint x: 630, startPoint y: 434, endPoint x: 667, endPoint y: 435, distance: 36.5
click at [667, 435] on span "各校參賽作品件數： 1.國小組每一學校（不分是否設有美術班）應選送繪畫類、書法 類、平面設計類、漫畫類、版畫類及水墨畫類各組作品各 1 至 5 件。 2.國中…" at bounding box center [840, 432] width 506 height 82
click at [668, 435] on span "各校參賽作品件數： 1.國小組每一學校（不分是否設有美術班）應選送繪畫類、書法 類、平面設計類、漫畫類、版畫類及水墨畫類各組作品各 1 至 5 件。 2.國中…" at bounding box center [840, 432] width 506 height 82
drag, startPoint x: 682, startPoint y: 433, endPoint x: 784, endPoint y: 433, distance: 102.1
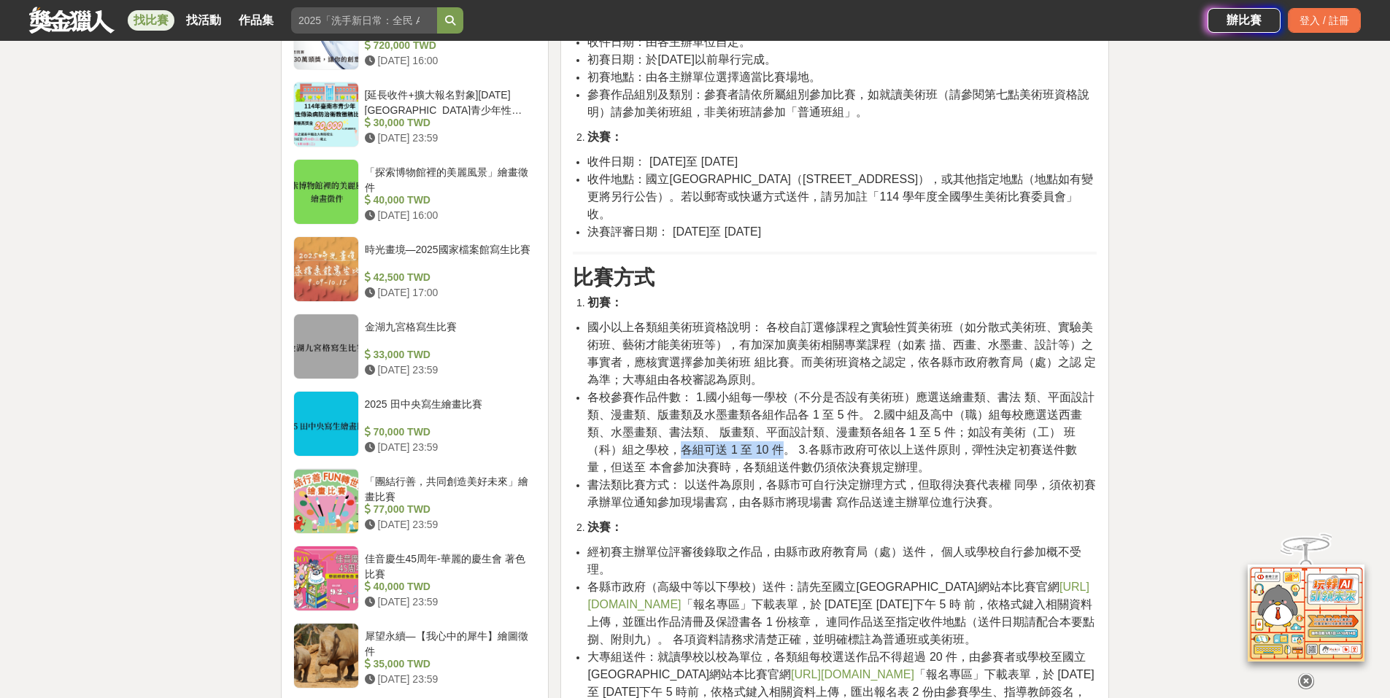
click at [784, 433] on span "各校參賽作品件數： 1.國小組每一學校（不分是否設有美術班）應選送繪畫類、書法 類、平面設計類、漫畫類、版畫類及水墨畫類各組作品各 1 至 5 件。 2.國中…" at bounding box center [840, 432] width 506 height 82
drag, startPoint x: 838, startPoint y: 430, endPoint x: 961, endPoint y: 433, distance: 122.6
click at [960, 433] on span "各校參賽作品件數： 1.國小組每一學校（不分是否設有美術班）應選送繪畫類、書法 類、平面設計類、漫畫類、版畫類及水墨畫類各組作品各 1 至 5 件。 2.國中…" at bounding box center [840, 432] width 506 height 82
drag, startPoint x: 961, startPoint y: 433, endPoint x: 792, endPoint y: 461, distance: 170.8
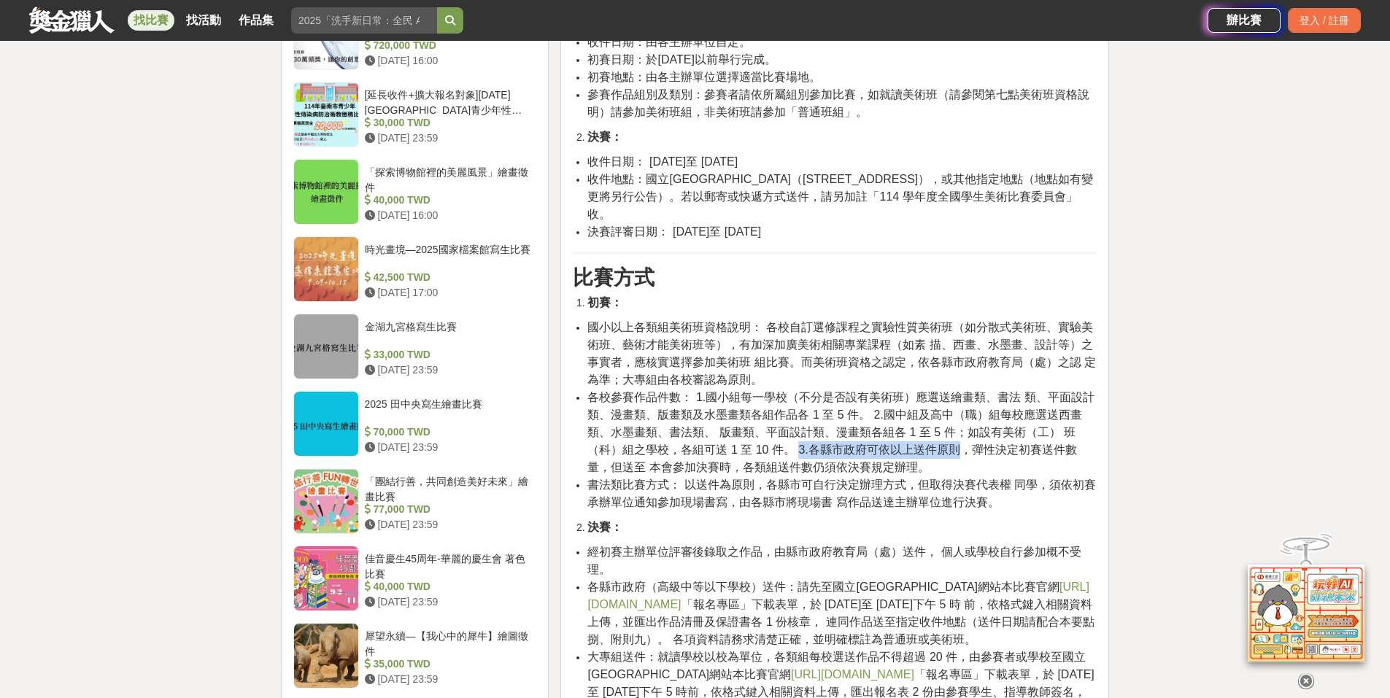
click at [961, 433] on span "各校參賽作品件數： 1.國小組每一學校（不分是否設有美術班）應選送繪畫類、書法 類、平面設計類、漫畫類、版畫類及水墨畫類各組作品各 1 至 5 件。 2.國中…" at bounding box center [840, 432] width 506 height 82
click at [701, 479] on span "書法類比賽方式： 以送件為原則，各縣市可自行決定辦理方式，但取得決賽代表權 同學，須依初賽承辦單位通知參加現場書寫，由各縣市將現場書 寫作品送達主辦單位進行決…" at bounding box center [841, 494] width 508 height 30
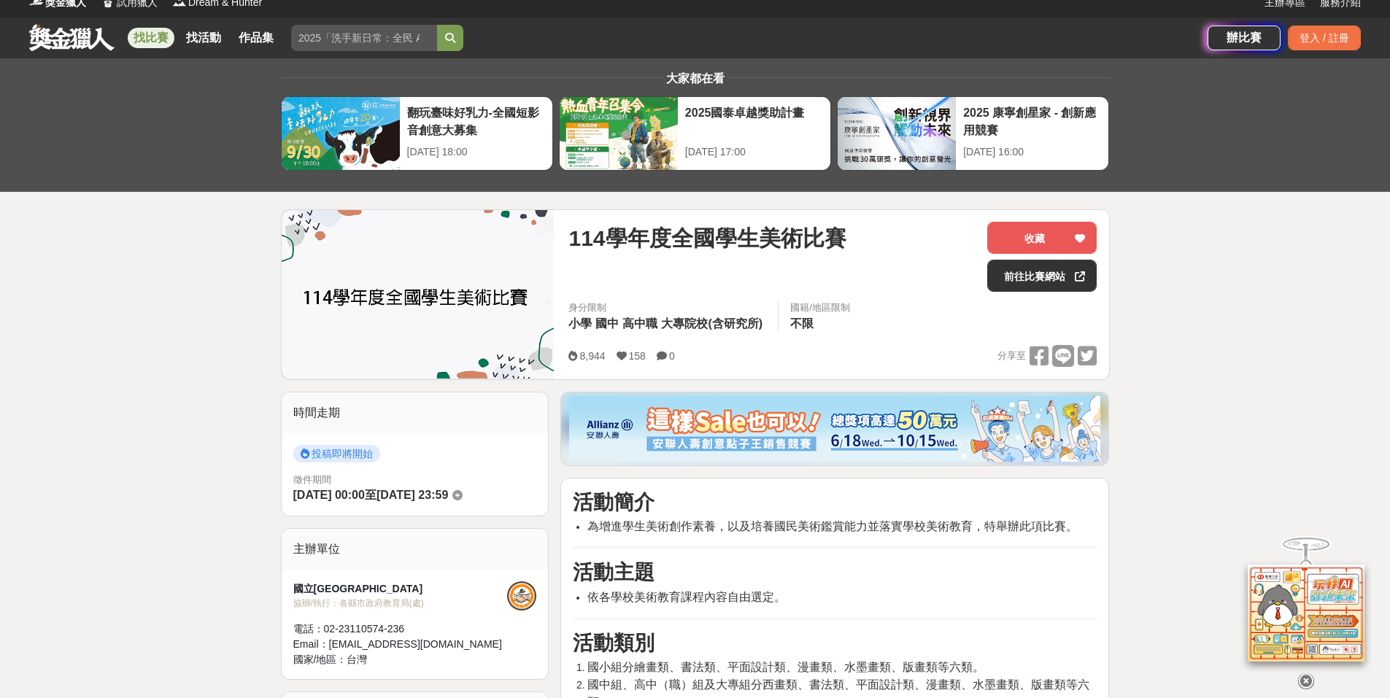
scroll to position [0, 0]
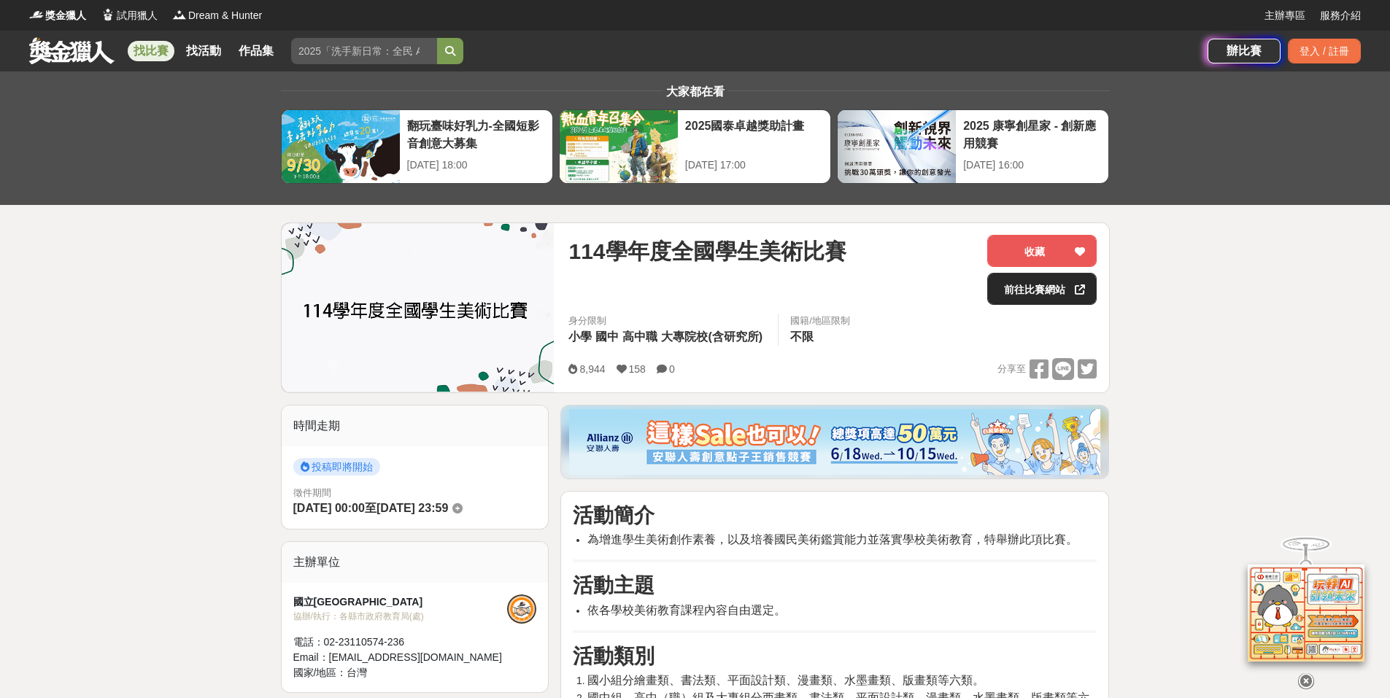
click at [1029, 288] on link "前往比賽網站" at bounding box center [1041, 289] width 109 height 32
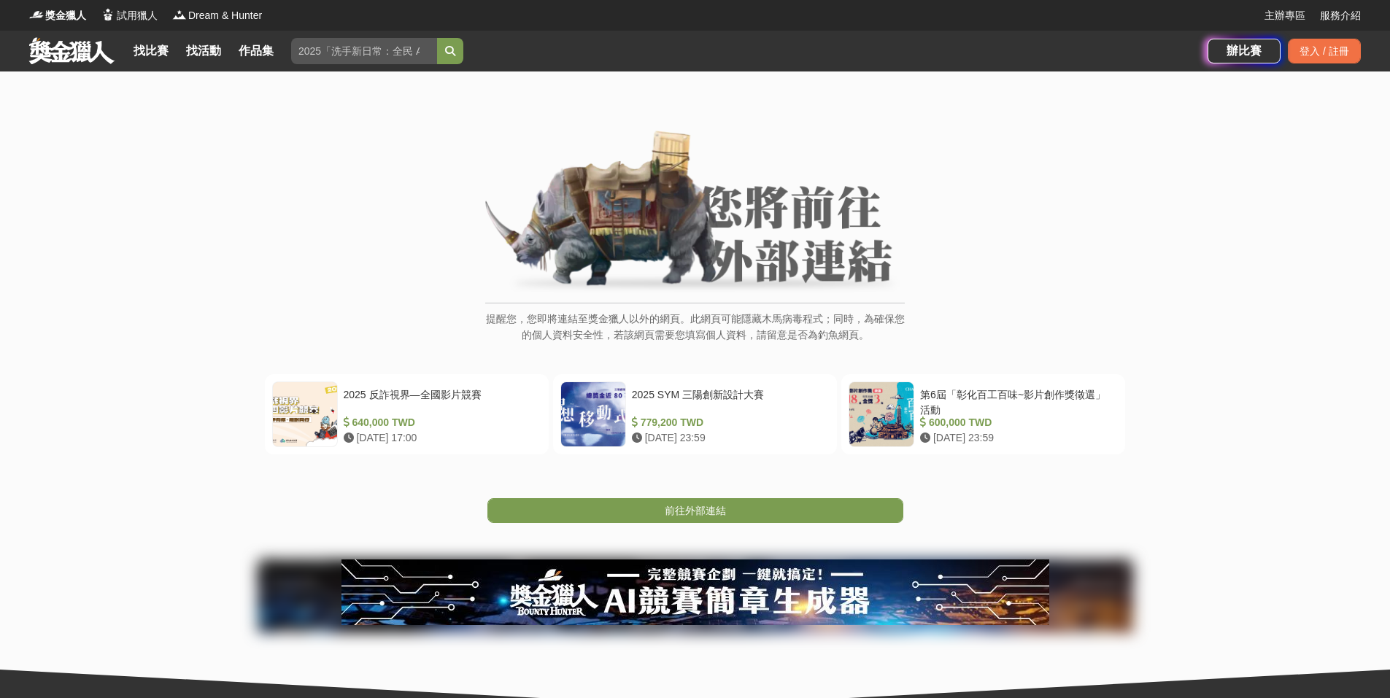
click at [721, 506] on span "前往外部連結" at bounding box center [695, 511] width 61 height 12
